Goal: Obtain resource: Obtain resource

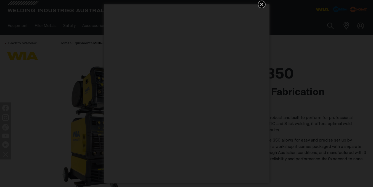
click at [261, 5] on icon "Get 5 WIA Welding Guides Free!" at bounding box center [261, 4] width 3 height 3
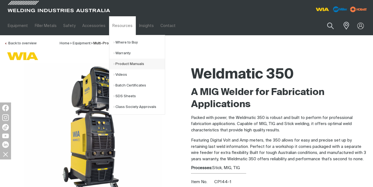
click at [126, 63] on link "Product Manuals" at bounding box center [138, 64] width 51 height 11
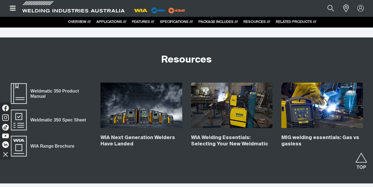
scroll to position [1998, 0]
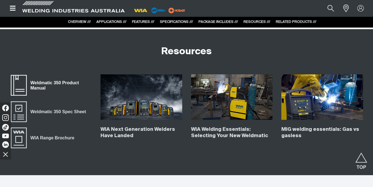
click at [21, 82] on span "Weldmatic 350 Product Manual" at bounding box center [19, 86] width 18 height 22
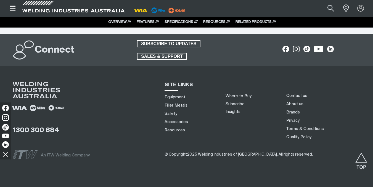
scroll to position [1365, 0]
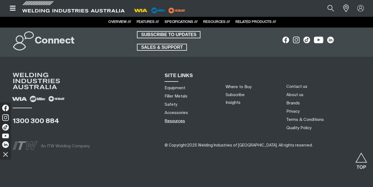
click at [171, 118] on link "Resources" at bounding box center [174, 121] width 20 height 6
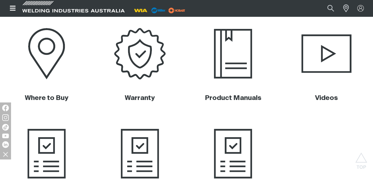
scroll to position [230, 0]
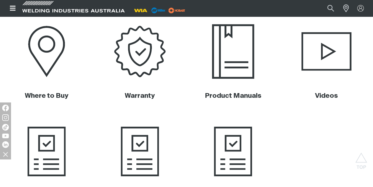
click at [238, 60] on img at bounding box center [233, 52] width 93 height 62
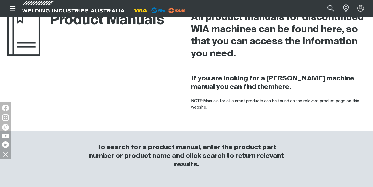
scroll to position [94, 0]
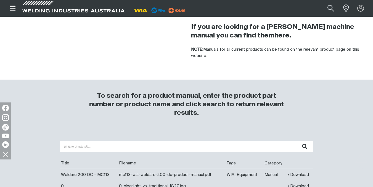
click at [128, 145] on input "search" at bounding box center [187, 147] width 254 height 11
type input "w66 wirefeeder"
click at [296, 142] on button "submit" at bounding box center [304, 147] width 17 height 11
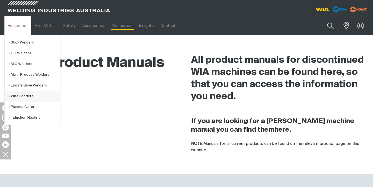
click at [22, 94] on link "Wire Feeders" at bounding box center [34, 96] width 51 height 11
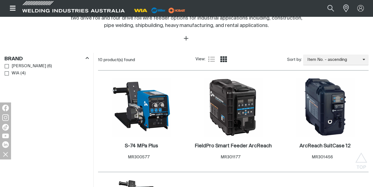
scroll to position [251, 0]
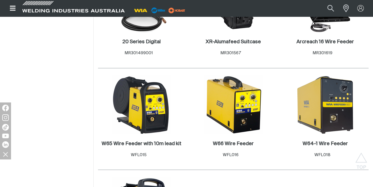
scroll to position [449, 0]
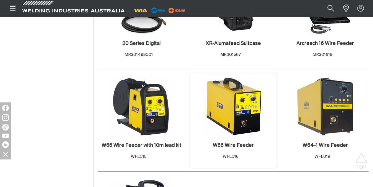
click at [246, 111] on img at bounding box center [233, 106] width 59 height 59
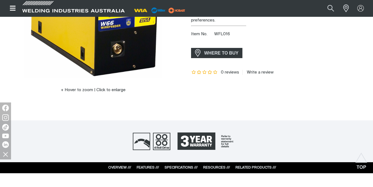
scroll to position [127, 0]
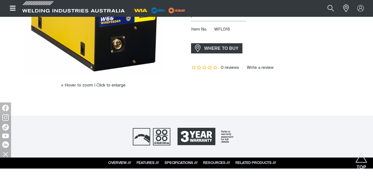
click at [214, 161] on link "RESOURCES ///" at bounding box center [216, 163] width 27 height 4
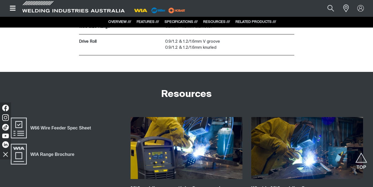
scroll to position [827, 0]
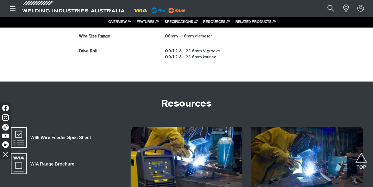
click at [21, 133] on span "W66 Wire Feeder Spec Sheet" at bounding box center [19, 138] width 18 height 22
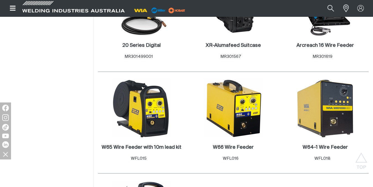
scroll to position [449, 0]
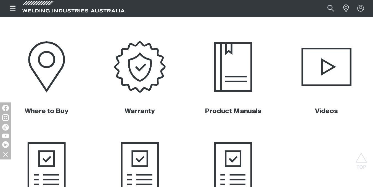
scroll to position [230, 0]
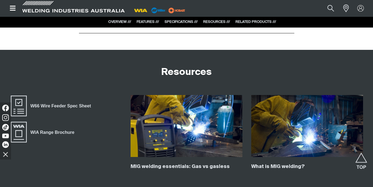
scroll to position [868, 0]
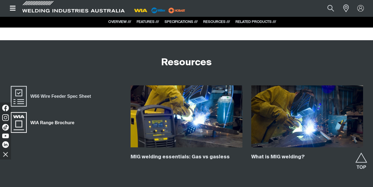
click at [22, 126] on span "WIA Range Brochure" at bounding box center [19, 123] width 18 height 22
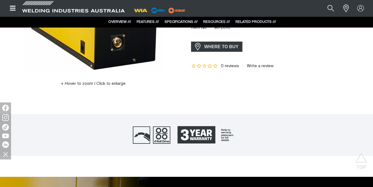
scroll to position [0, 0]
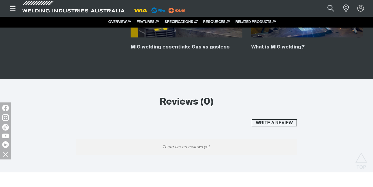
scroll to position [901, 0]
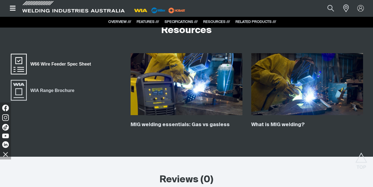
click at [14, 63] on span "W66 Wire Feeder Spec Sheet" at bounding box center [19, 64] width 18 height 22
